Goal: Navigation & Orientation: Find specific page/section

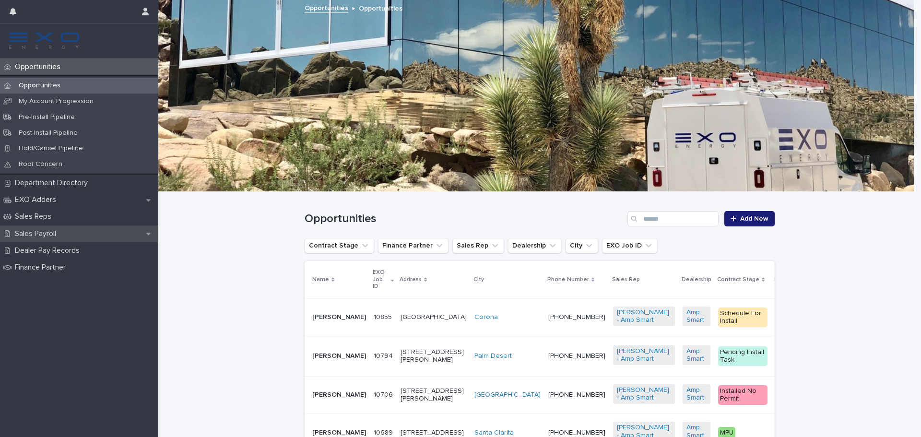
click at [34, 233] on p "Sales Payroll" at bounding box center [37, 233] width 53 height 9
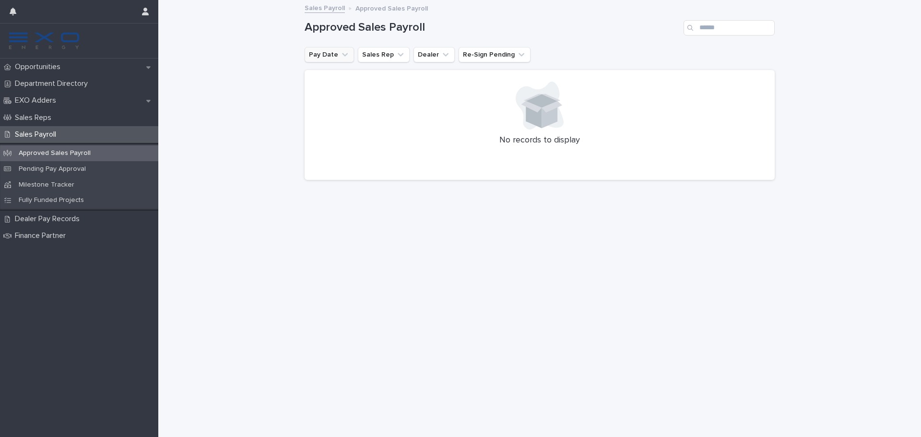
click at [331, 54] on button "Pay Date" at bounding box center [329, 54] width 49 height 15
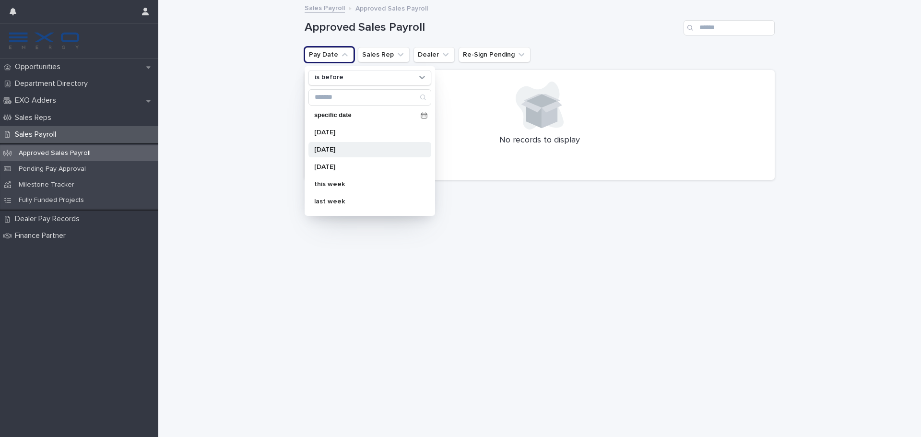
click at [340, 153] on div "[DATE]" at bounding box center [369, 149] width 123 height 15
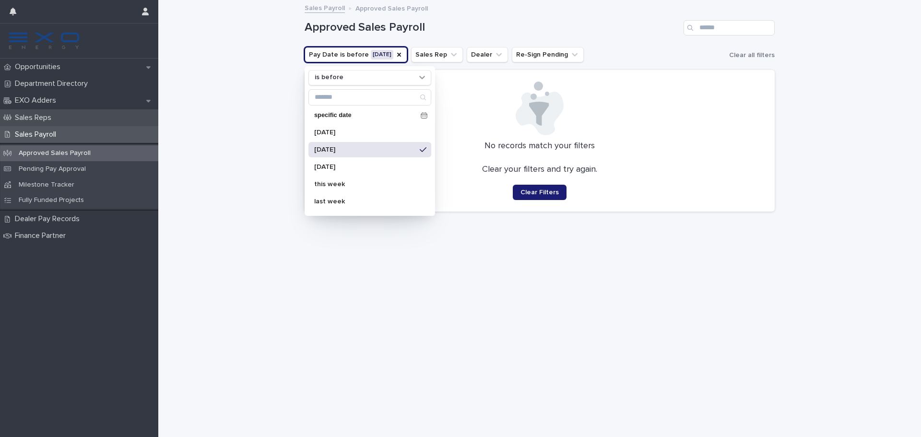
click at [49, 119] on p "Sales Reps" at bounding box center [35, 117] width 48 height 9
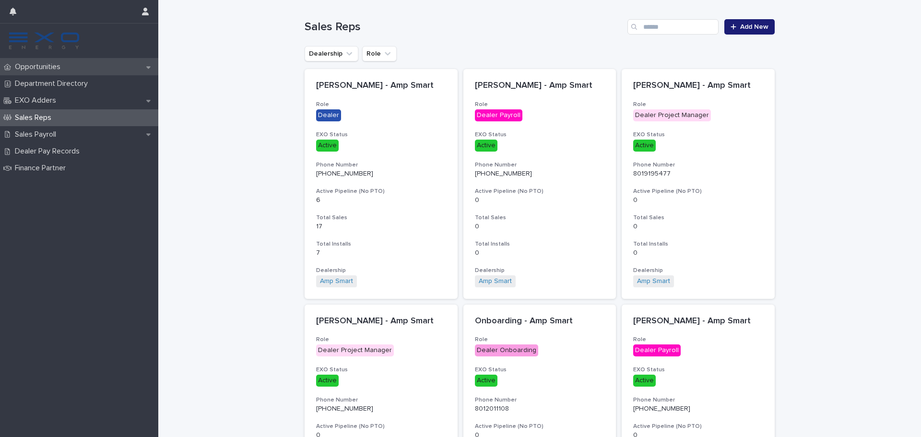
click at [59, 62] on div "Opportunities" at bounding box center [79, 67] width 158 height 17
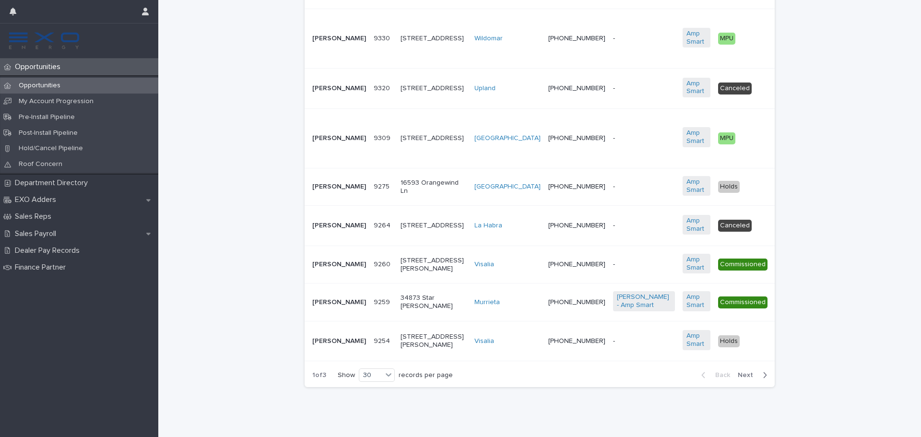
scroll to position [1064, 0]
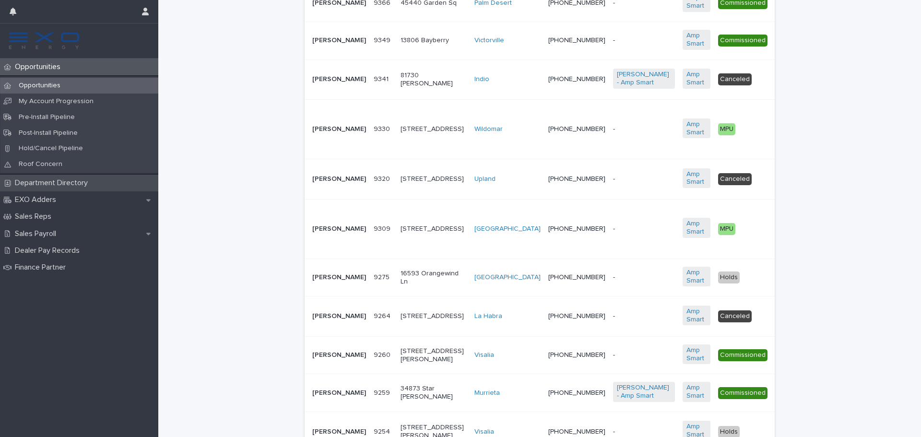
click at [68, 179] on p "Department Directory" at bounding box center [53, 182] width 84 height 9
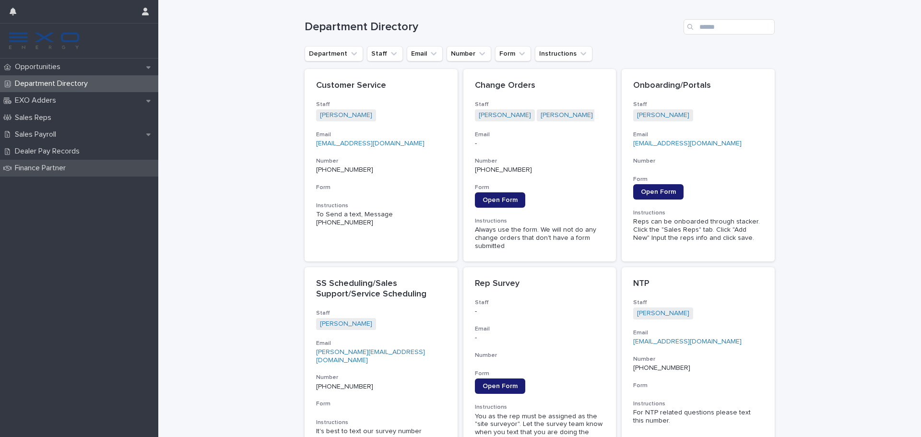
click at [53, 168] on p "Finance Partner" at bounding box center [42, 168] width 62 height 9
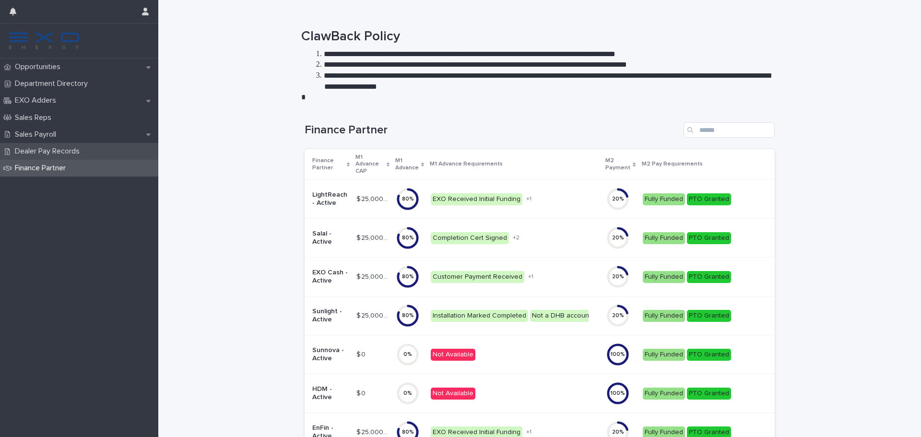
click at [47, 149] on p "Dealer Pay Records" at bounding box center [49, 151] width 76 height 9
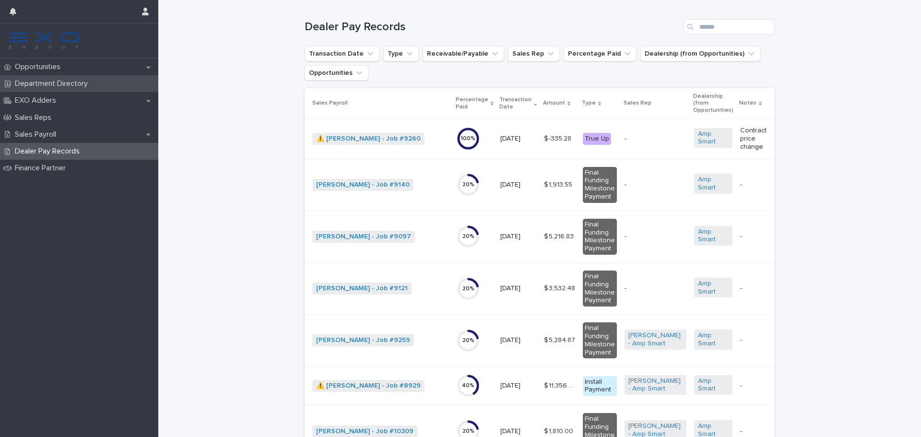
click at [30, 84] on p "Department Directory" at bounding box center [53, 83] width 84 height 9
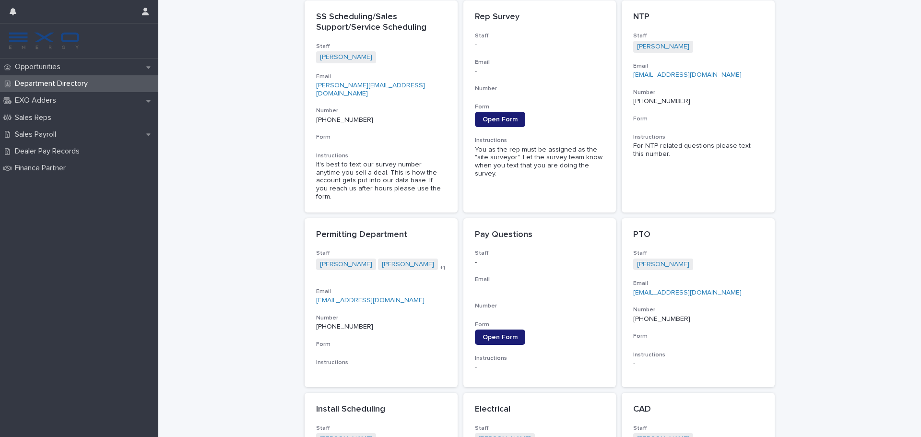
scroll to position [288, 0]
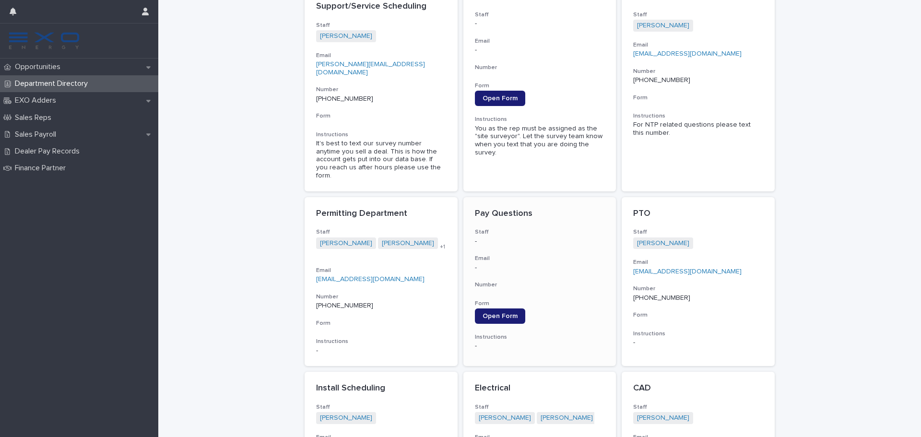
click at [507, 209] on p "Pay Questions" at bounding box center [540, 214] width 130 height 11
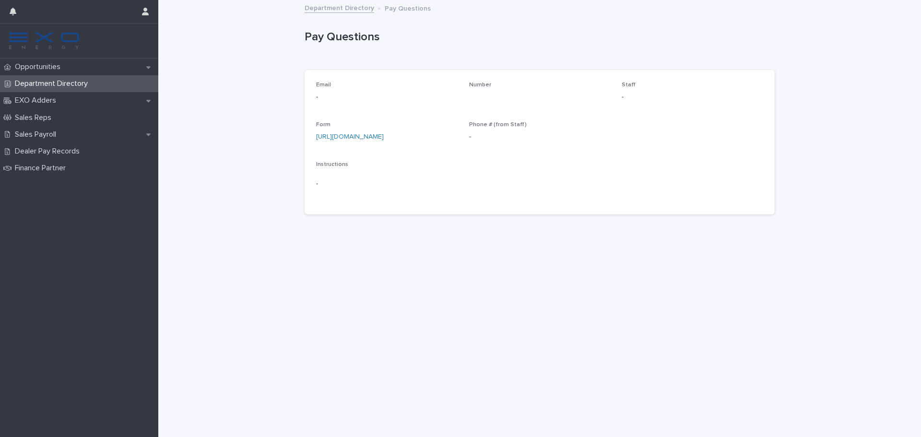
click at [252, 85] on div "Loading... Saving… Loading... Saving… Pay Questions Pay Questions Sorry, there …" at bounding box center [539, 219] width 763 height 436
